Goal: Find specific fact: Find specific fact

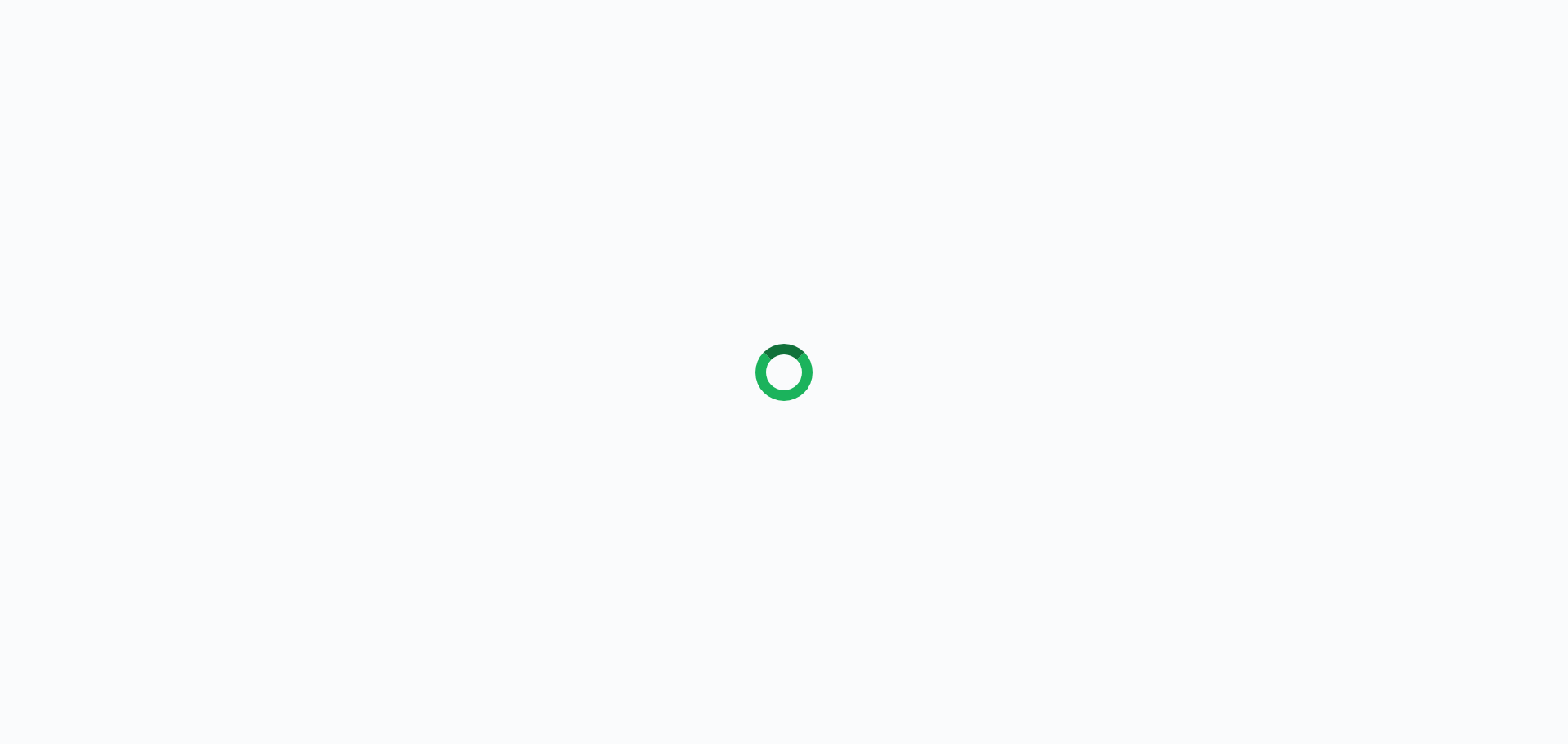
drag, startPoint x: 0, startPoint y: 0, endPoint x: 158, endPoint y: 220, distance: 270.9
click at [158, 220] on div at bounding box center [784, 372] width 1568 height 744
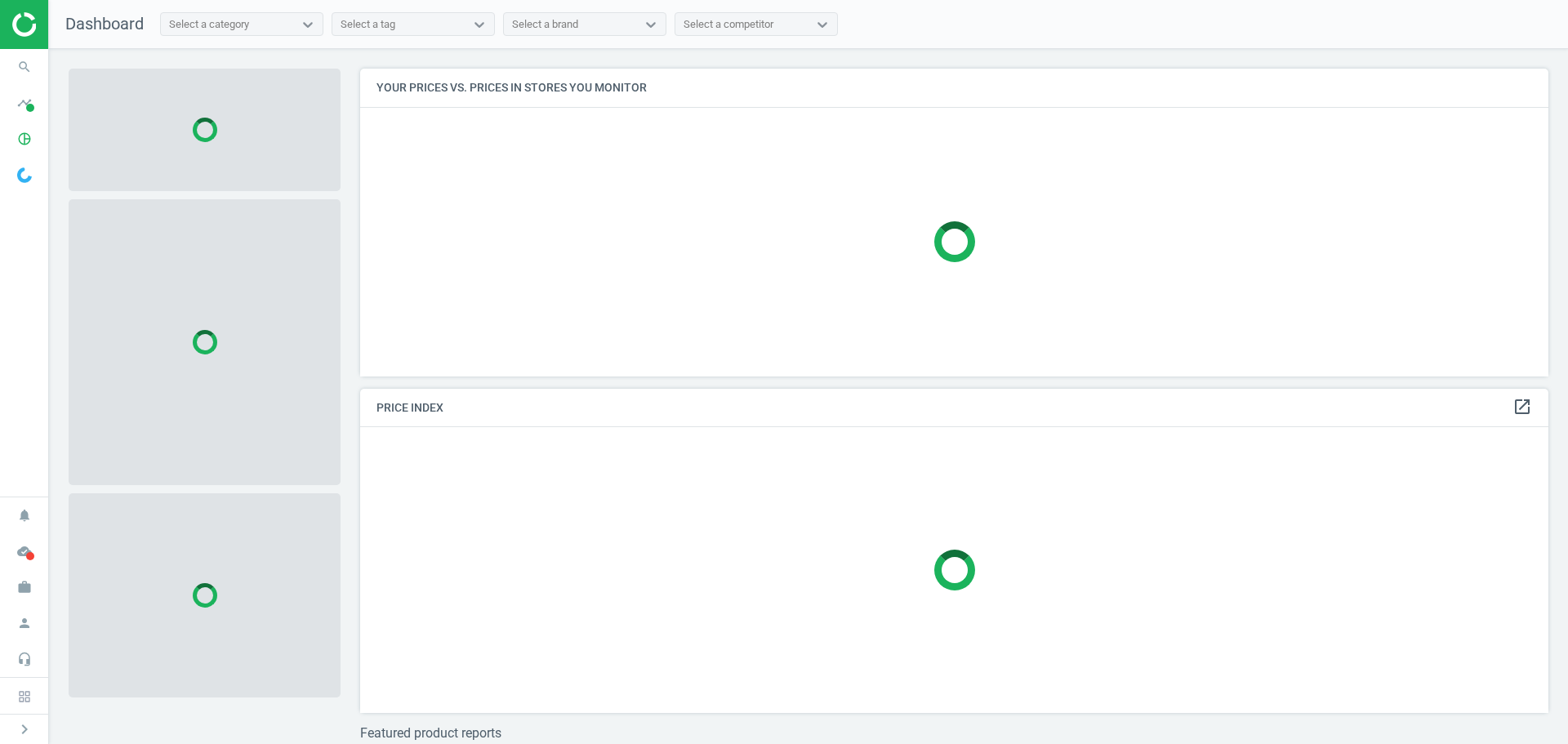
scroll to position [332, 1201]
click at [17, 58] on icon "search" at bounding box center [24, 67] width 31 height 31
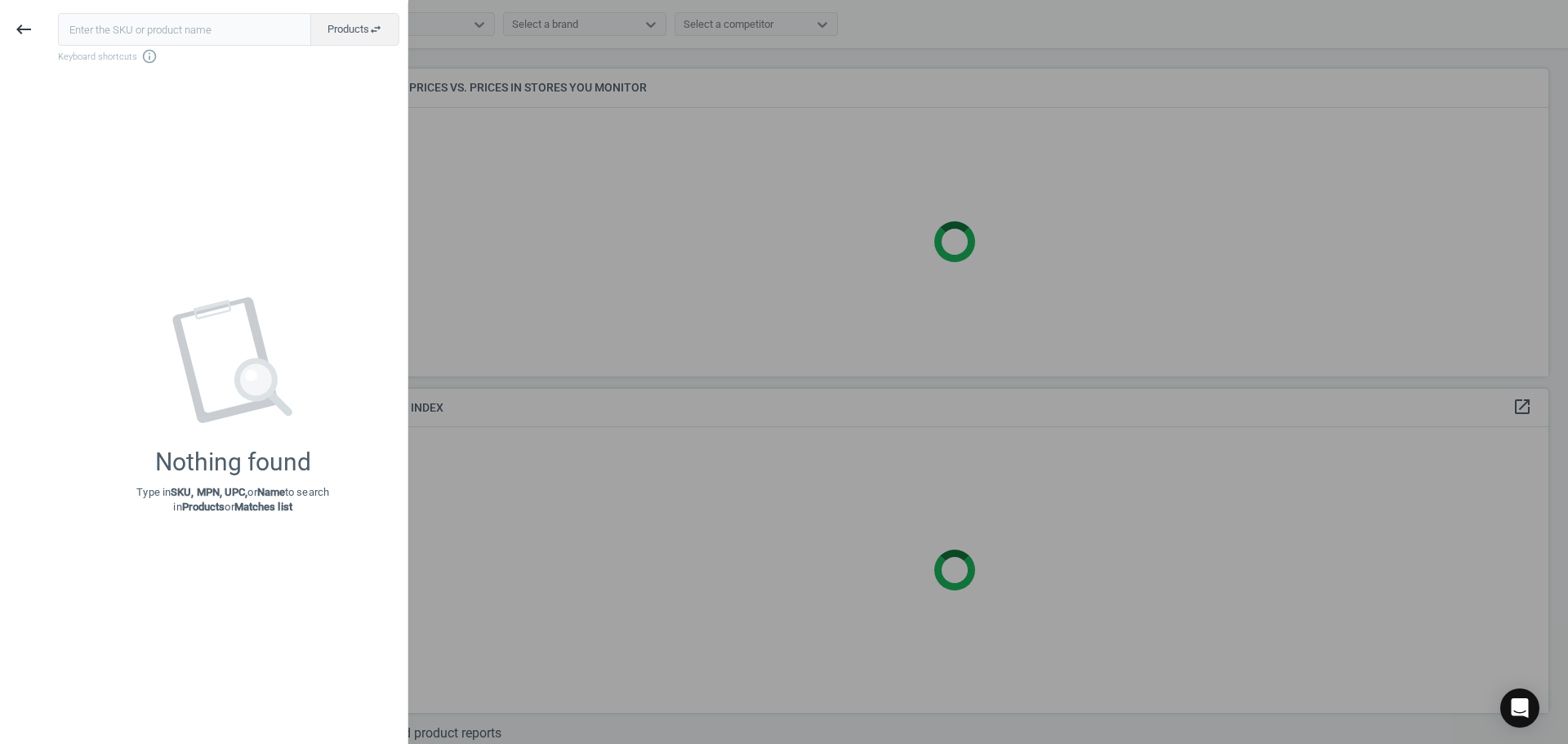
click at [107, 39] on input "text" at bounding box center [184, 28] width 253 height 32
type input "19149295"
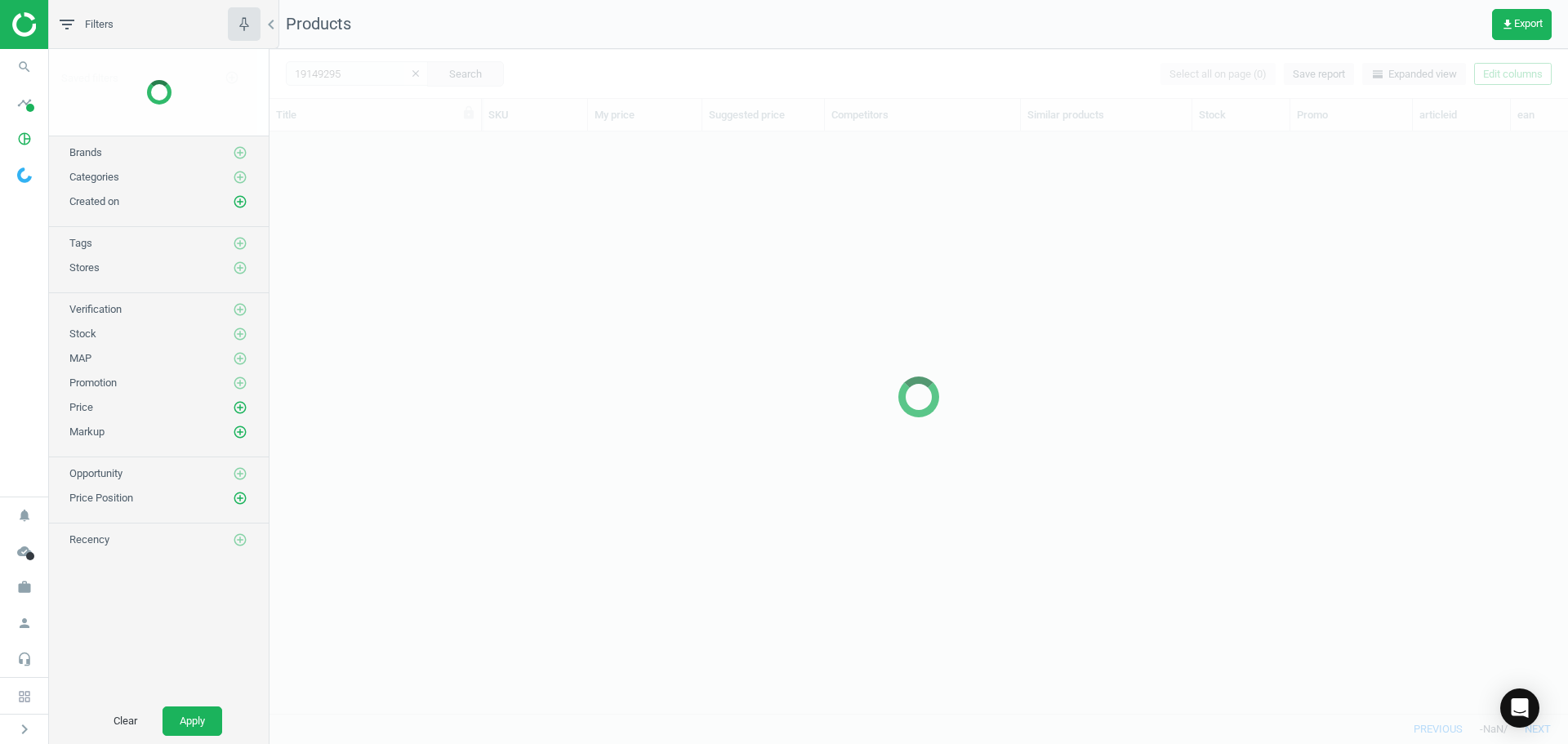
scroll to position [557, 1286]
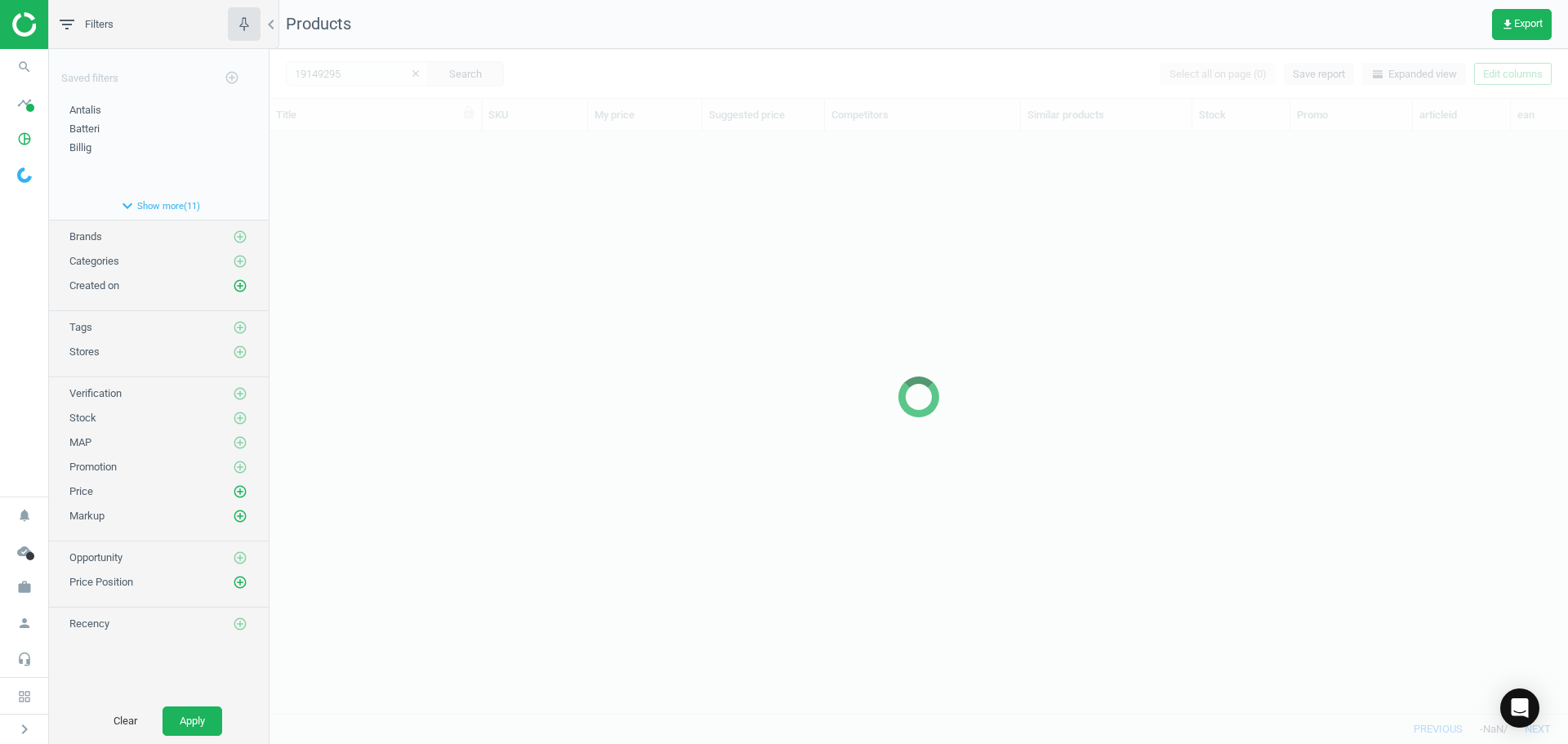
click at [447, 259] on div at bounding box center [919, 396] width 1299 height 695
click at [354, 249] on div at bounding box center [919, 396] width 1299 height 695
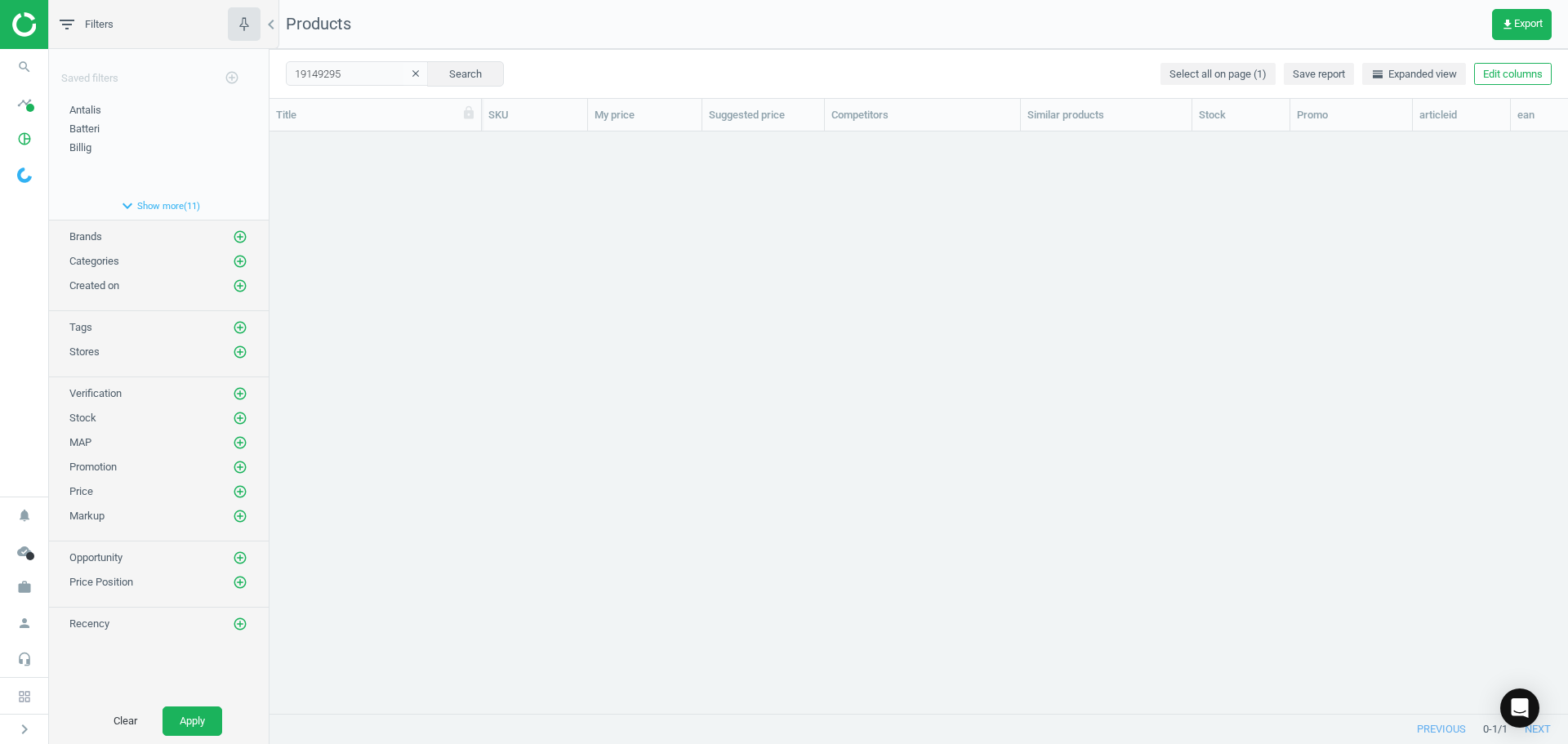
click at [354, 249] on div "grid" at bounding box center [919, 416] width 1299 height 569
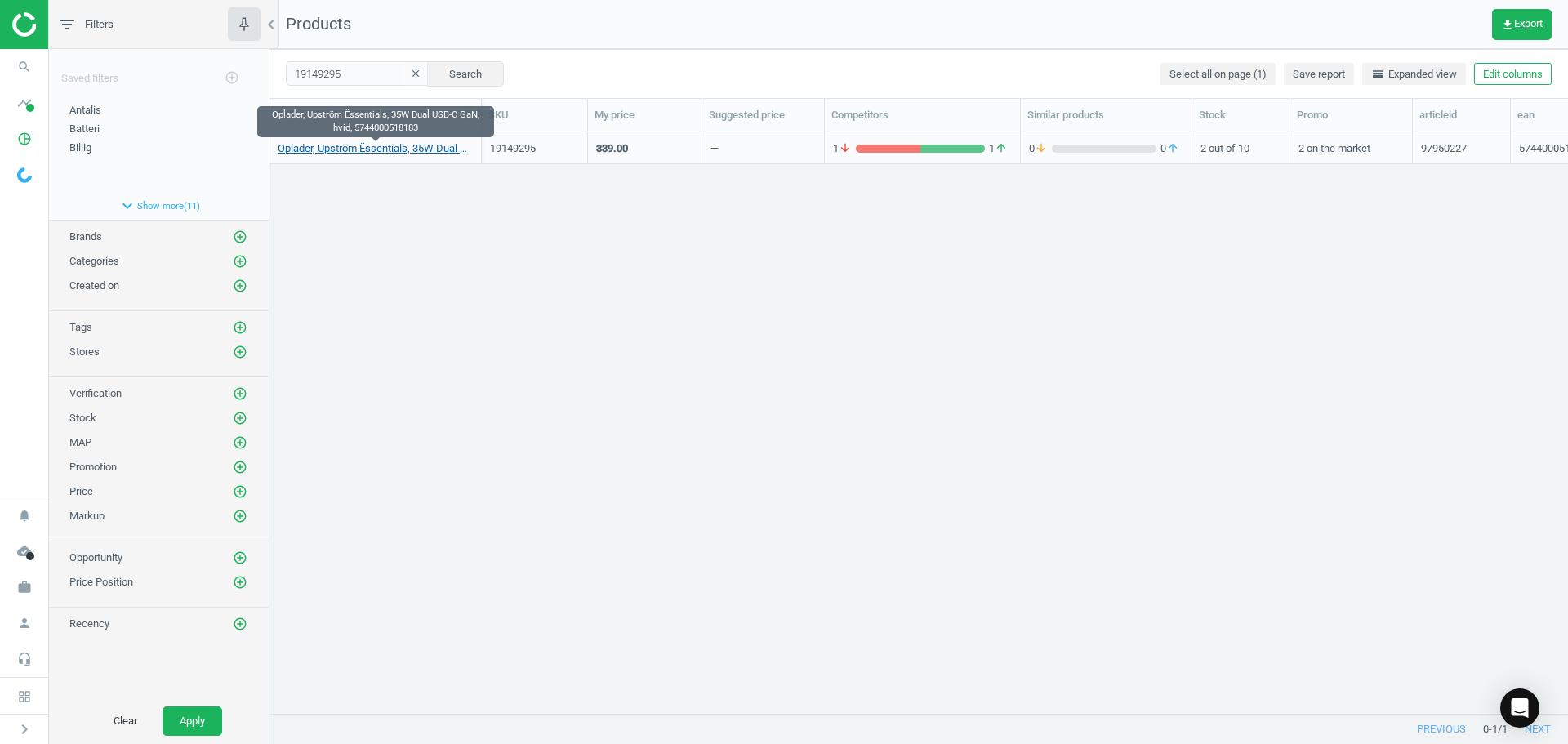
click at [386, 147] on link "Oplader, Upström Ëssentials, 35W Dual USB-C GaN, hvid, 5744000518183" at bounding box center [375, 148] width 195 height 15
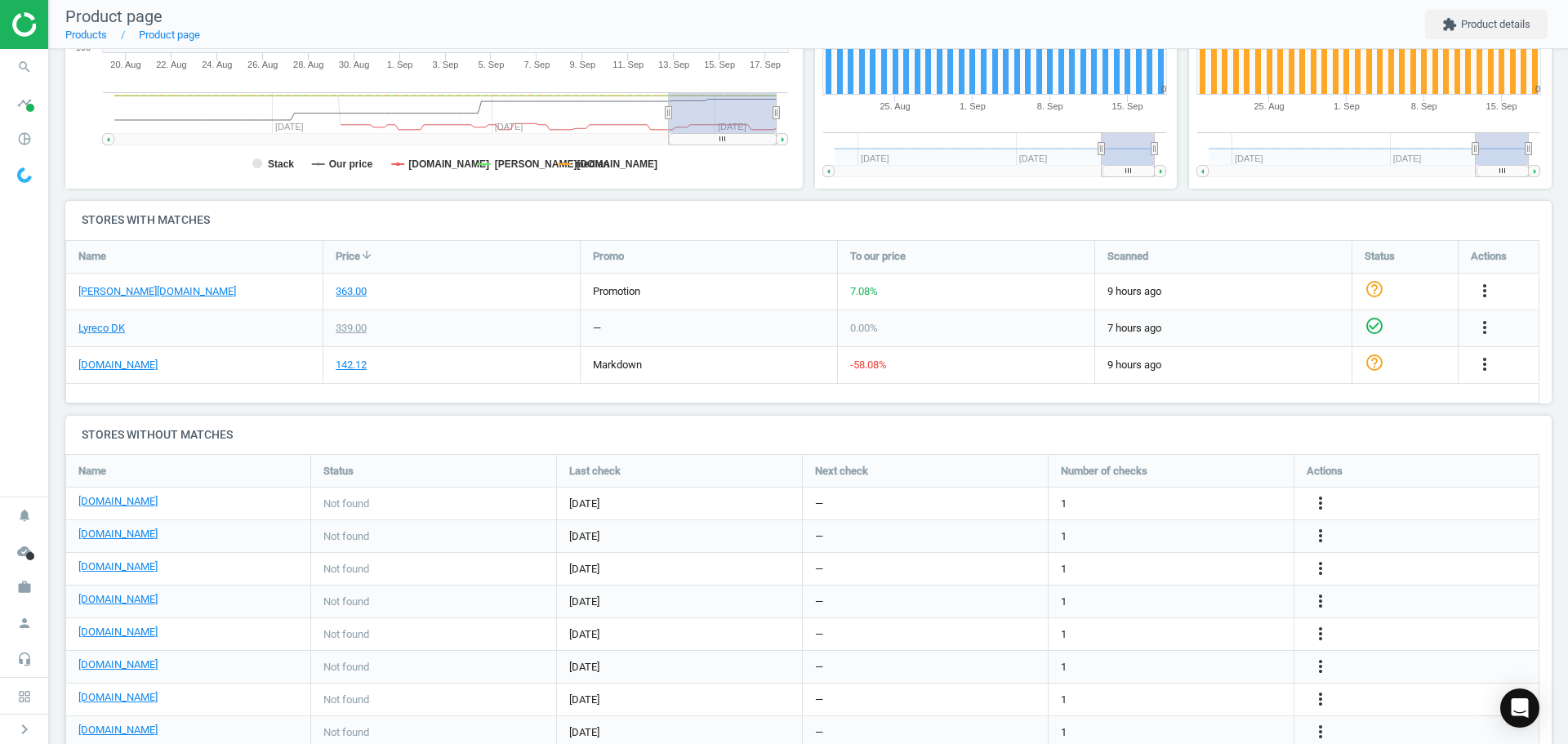
scroll to position [408, 0]
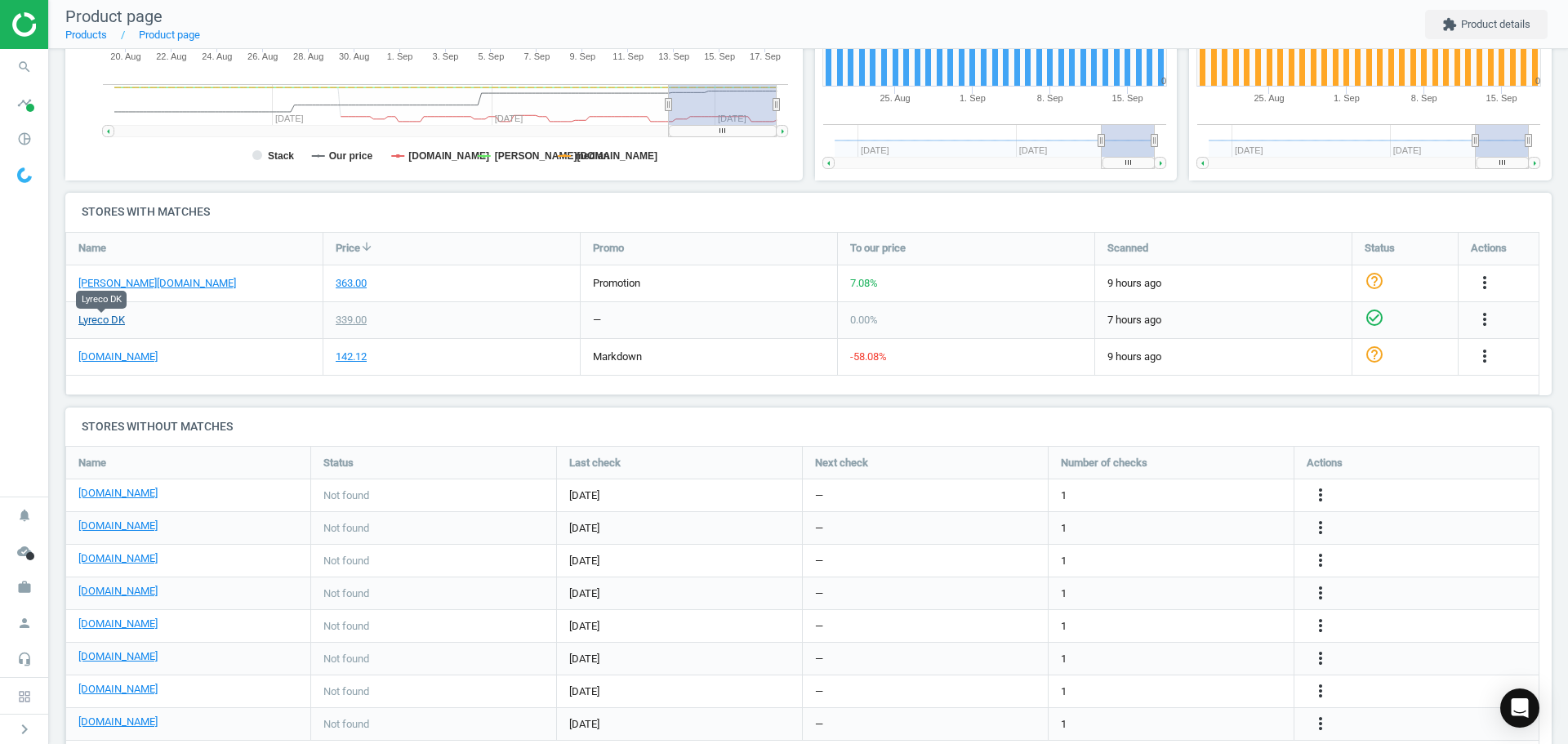
click at [115, 319] on link "Lyreco DK" at bounding box center [102, 319] width 47 height 15
click at [111, 595] on link "[DOMAIN_NAME]" at bounding box center [117, 591] width 79 height 15
